Goal: Use online tool/utility: Utilize a website feature to perform a specific function

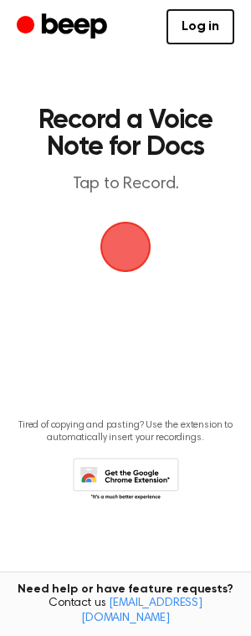
click at [125, 258] on span "button" at bounding box center [126, 247] width 54 height 54
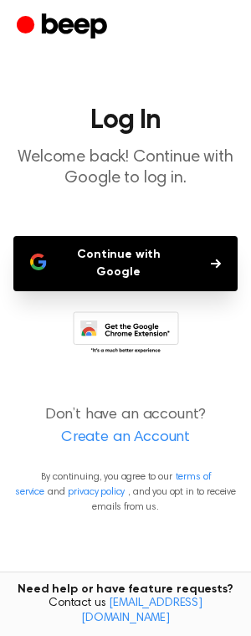
click at [159, 258] on button "Continue with Google" at bounding box center [125, 263] width 224 height 55
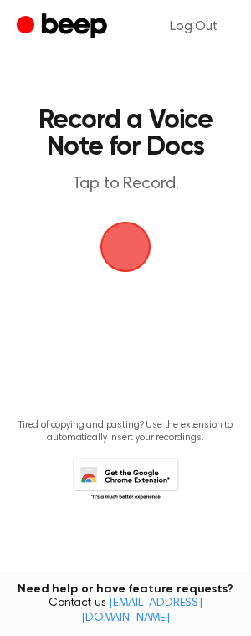
click at [121, 244] on span "button" at bounding box center [126, 247] width 62 height 62
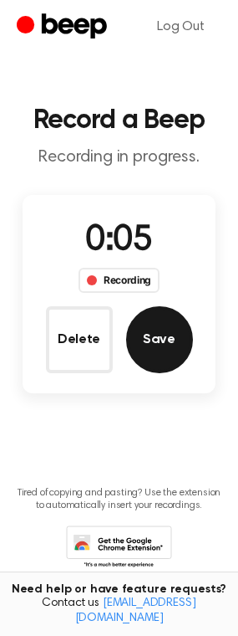
click at [149, 337] on button "Save" at bounding box center [159, 339] width 67 height 67
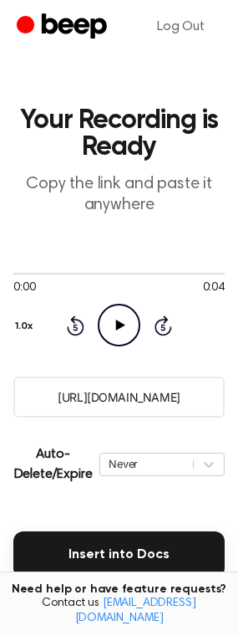
click at [117, 320] on icon at bounding box center [120, 325] width 9 height 11
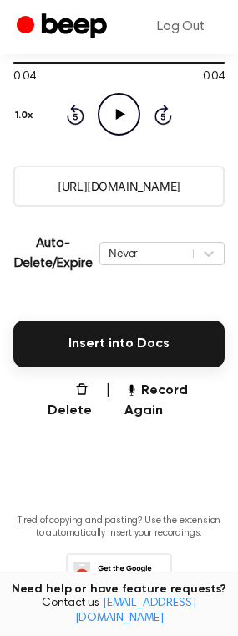
scroll to position [254, 0]
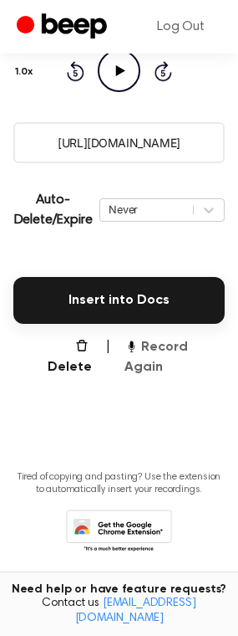
click at [168, 350] on button "Record Again" at bounding box center [175, 357] width 100 height 40
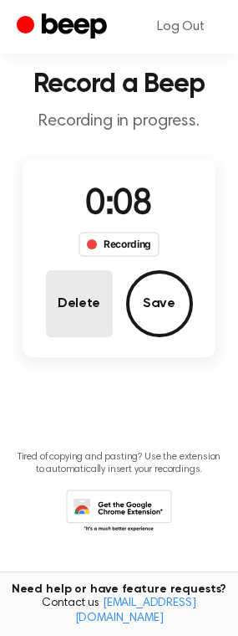
click at [85, 303] on button "Delete" at bounding box center [79, 303] width 67 height 67
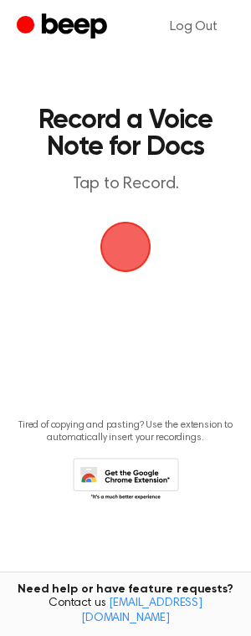
click at [125, 246] on span "button" at bounding box center [125, 246] width 57 height 57
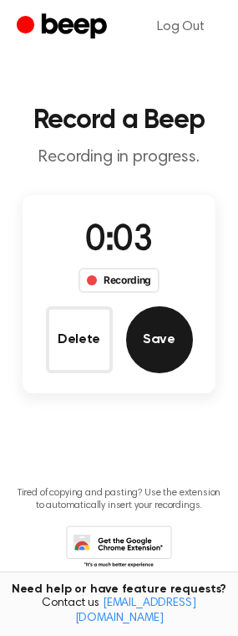
click at [160, 327] on button "Save" at bounding box center [159, 339] width 67 height 67
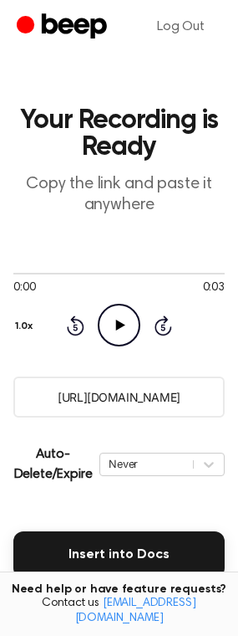
click at [115, 306] on icon "Play Audio" at bounding box center [119, 325] width 43 height 43
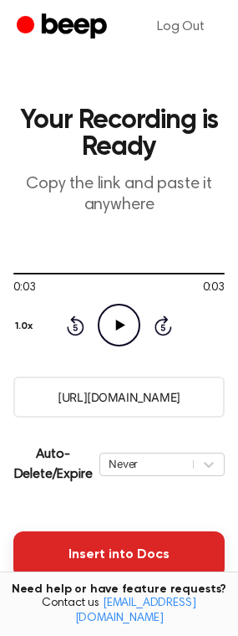
click at [99, 554] on button "Insert into Docs" at bounding box center [119, 554] width 212 height 47
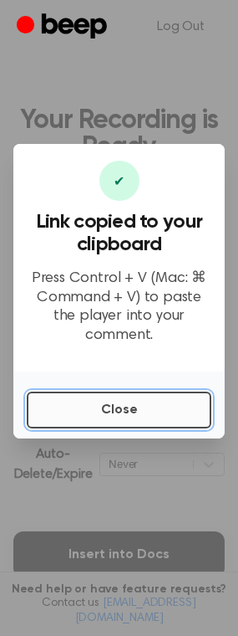
click at [110, 408] on button "Close" at bounding box center [119, 409] width 185 height 37
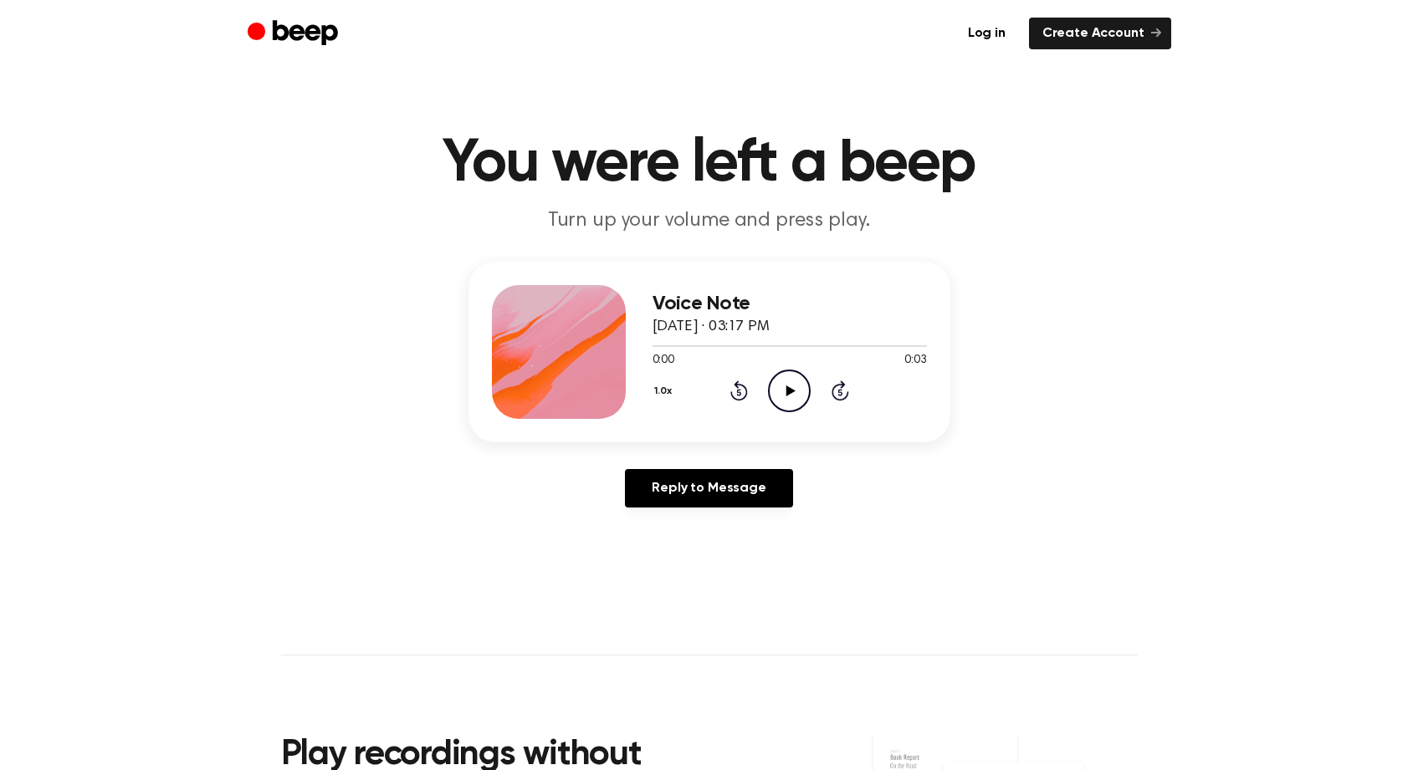
click at [786, 392] on icon at bounding box center [790, 391] width 9 height 11
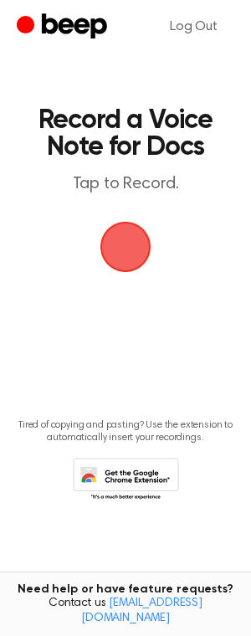
click at [124, 241] on span "button" at bounding box center [125, 247] width 60 height 60
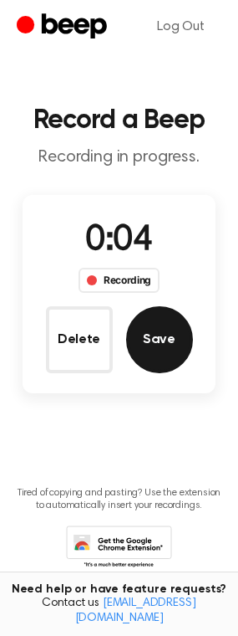
click at [156, 342] on button "Save" at bounding box center [159, 339] width 67 height 67
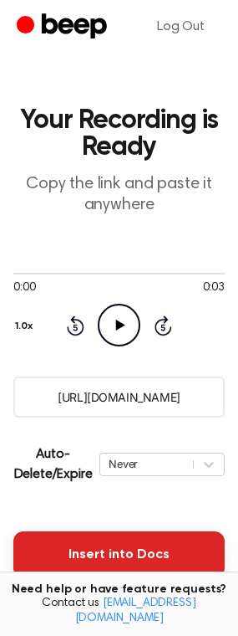
click at [108, 550] on button "Insert into Docs" at bounding box center [119, 554] width 212 height 47
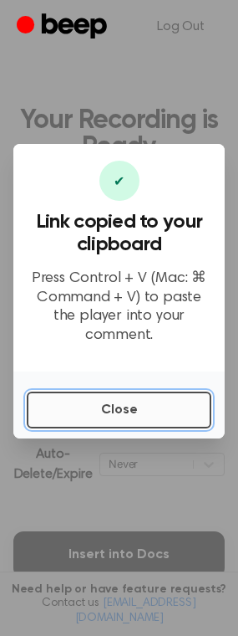
click at [119, 407] on button "Close" at bounding box center [119, 409] width 185 height 37
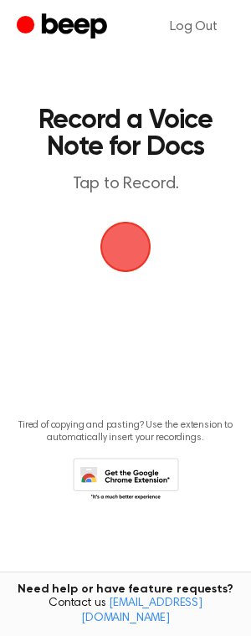
click at [145, 253] on span "button" at bounding box center [125, 247] width 51 height 51
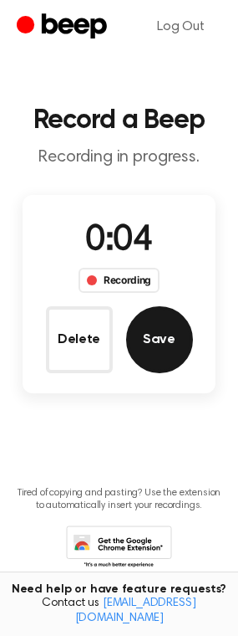
click at [166, 364] on button "Save" at bounding box center [159, 339] width 67 height 67
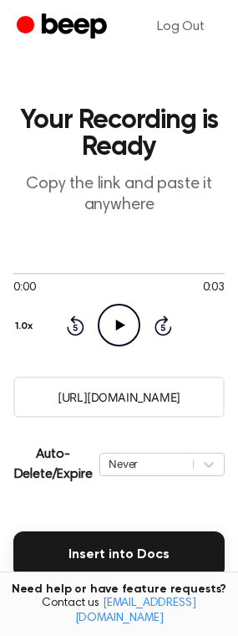
click at [105, 322] on icon "Play Audio" at bounding box center [119, 325] width 43 height 43
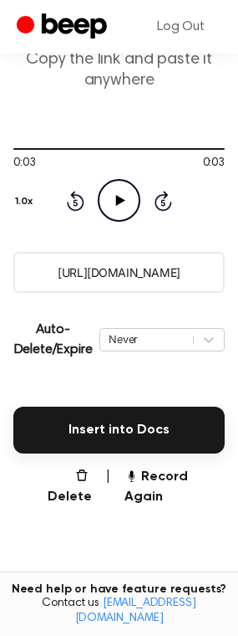
scroll to position [254, 0]
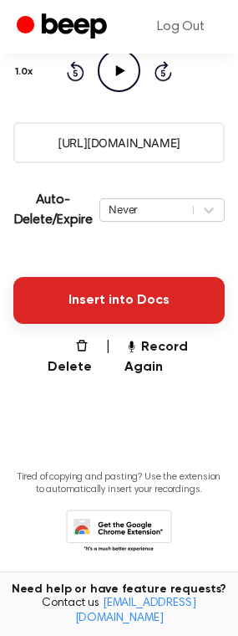
click at [96, 308] on button "Insert into Docs" at bounding box center [119, 300] width 212 height 47
